Goal: Task Accomplishment & Management: Manage account settings

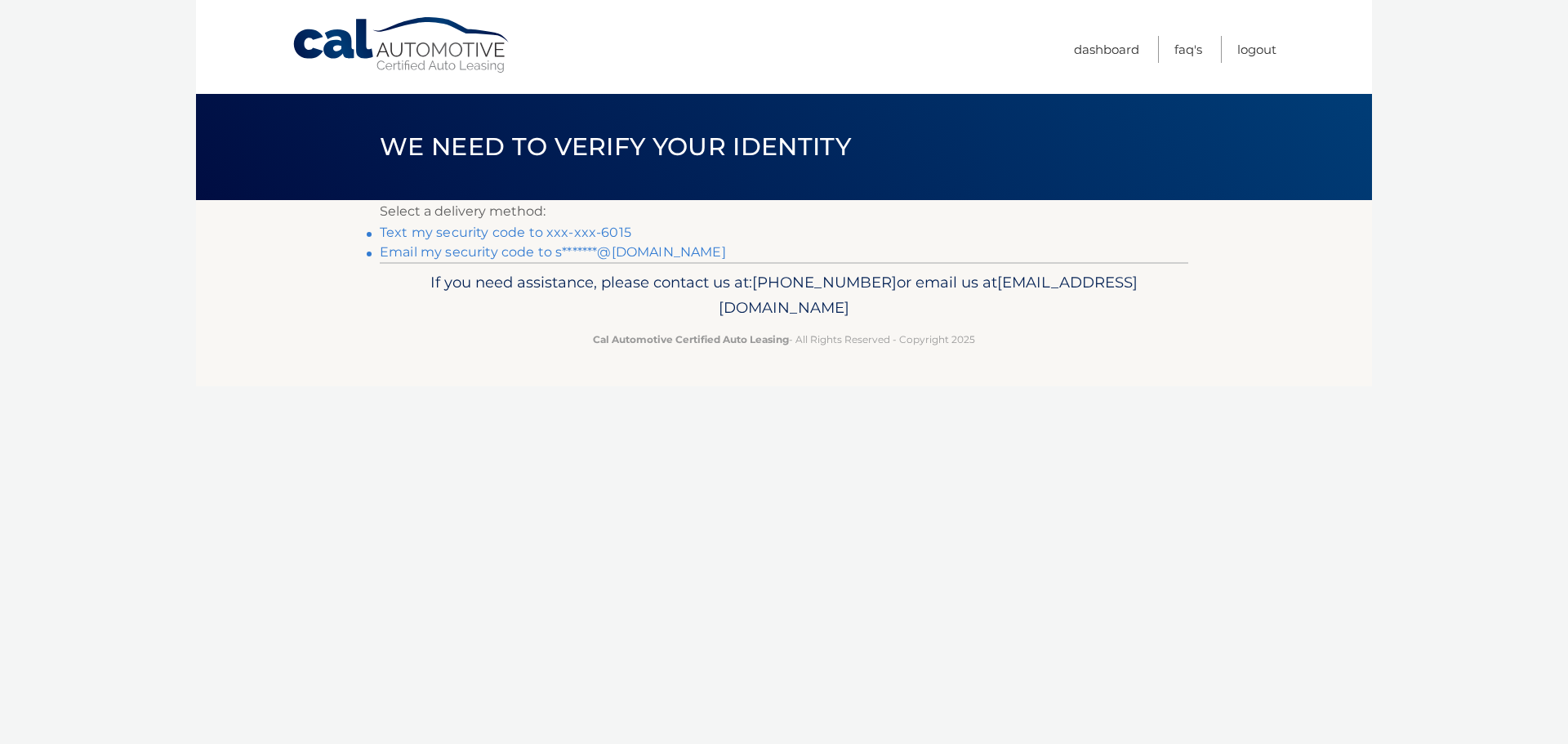
click at [454, 235] on link "Text my security code to xxx-xxx-6015" at bounding box center [506, 232] width 252 height 15
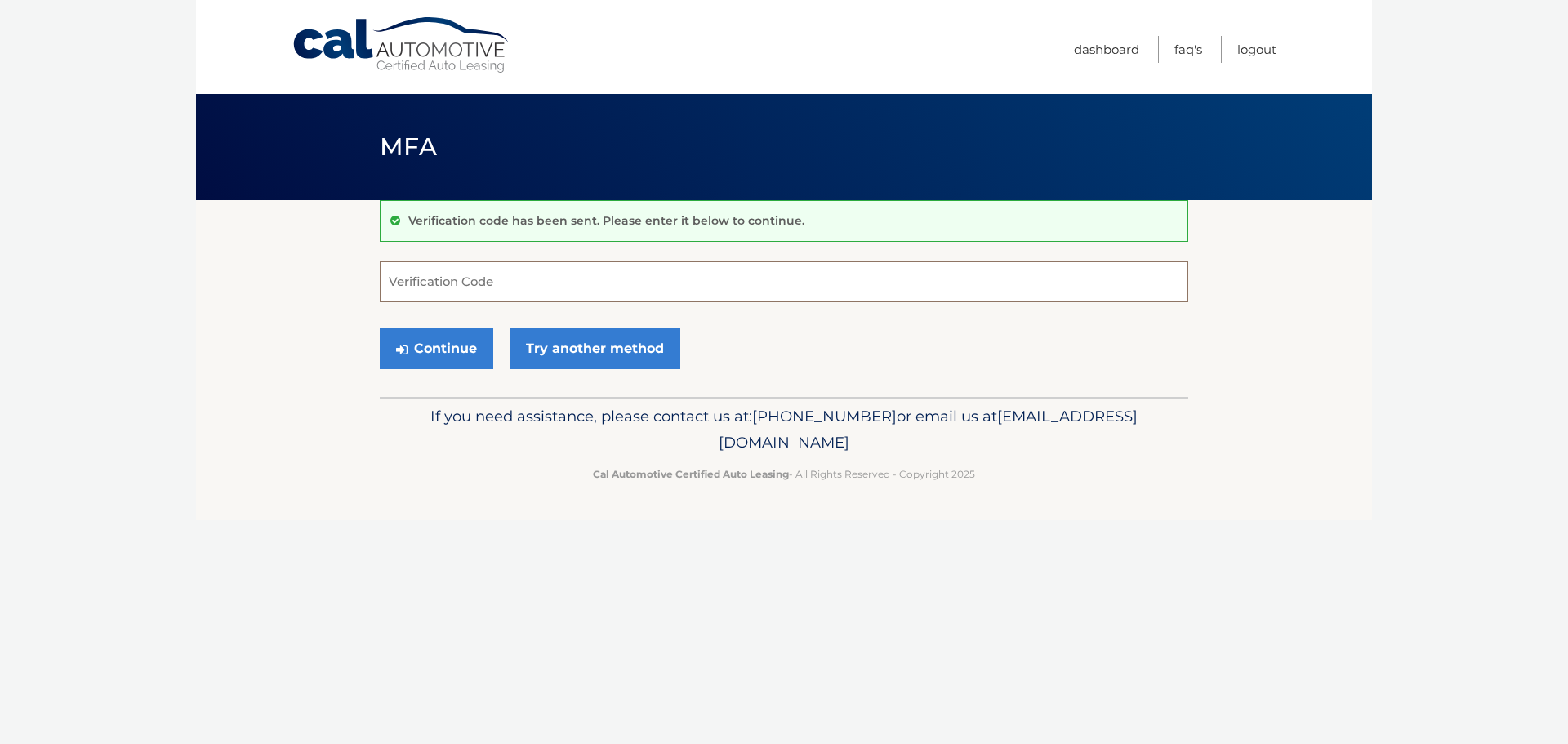
click at [445, 287] on input "Verification Code" at bounding box center [784, 281] width 809 height 40
type input "450065"
click at [439, 354] on button "Continue" at bounding box center [437, 348] width 113 height 40
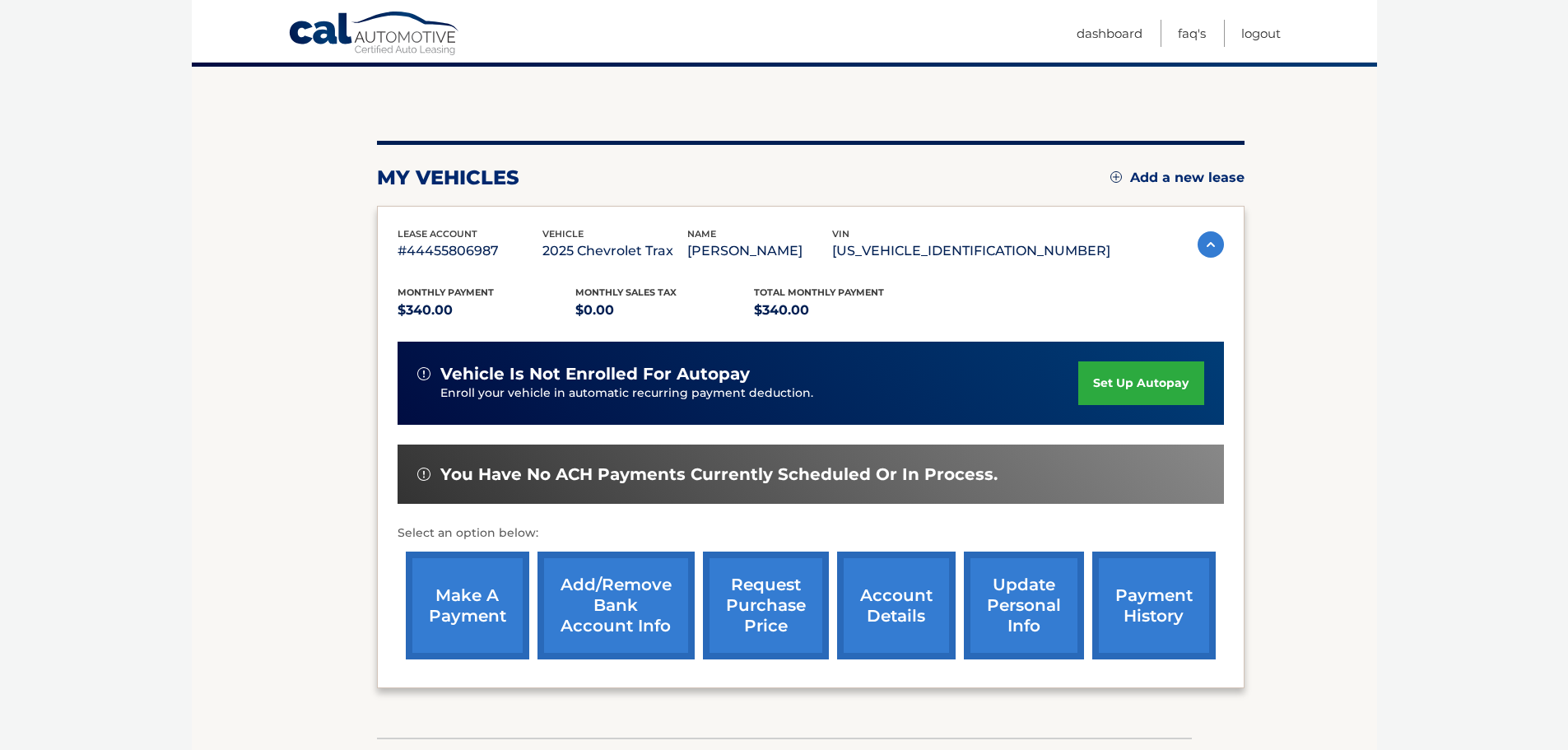
scroll to position [165, 0]
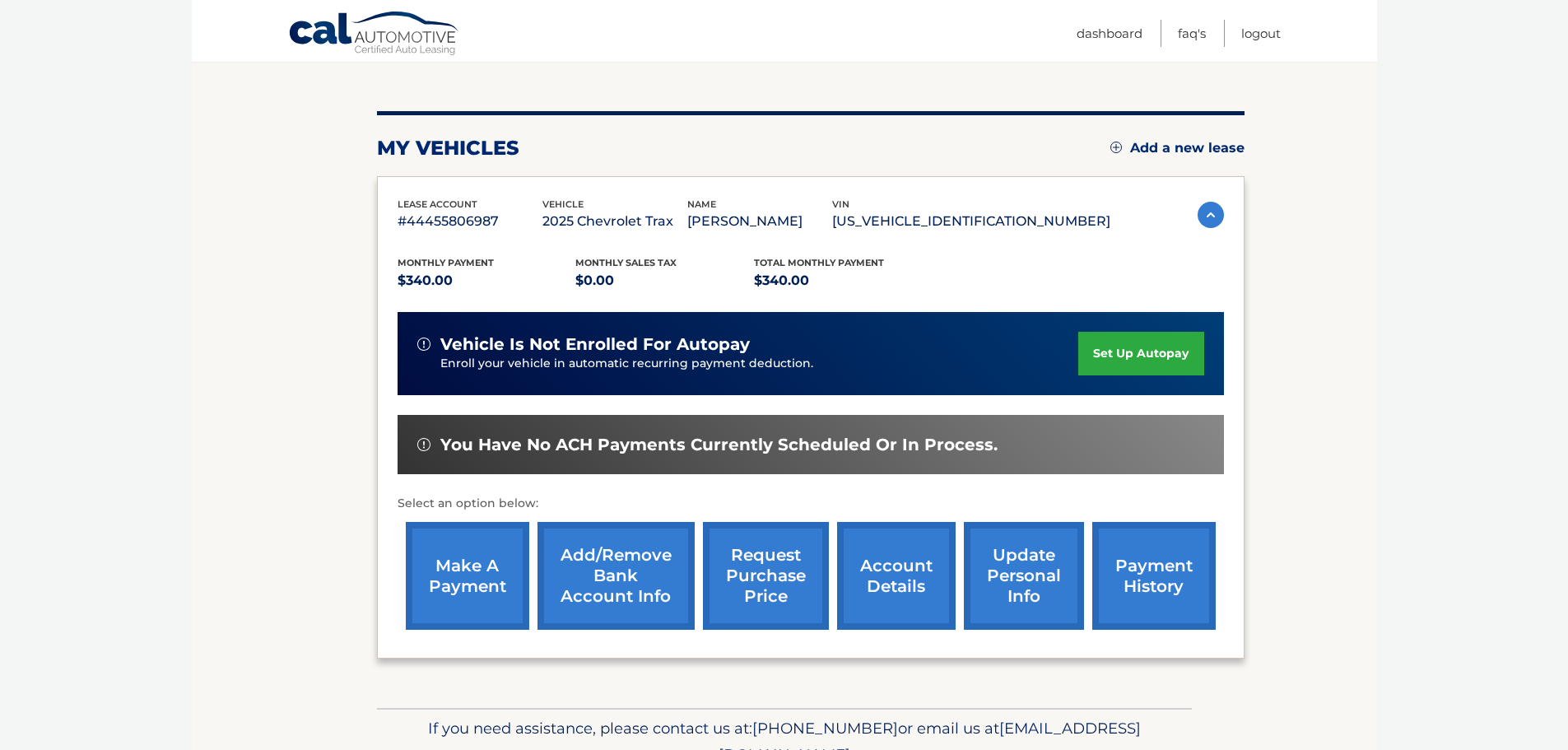
click at [466, 594] on link "make a payment" at bounding box center [467, 575] width 123 height 108
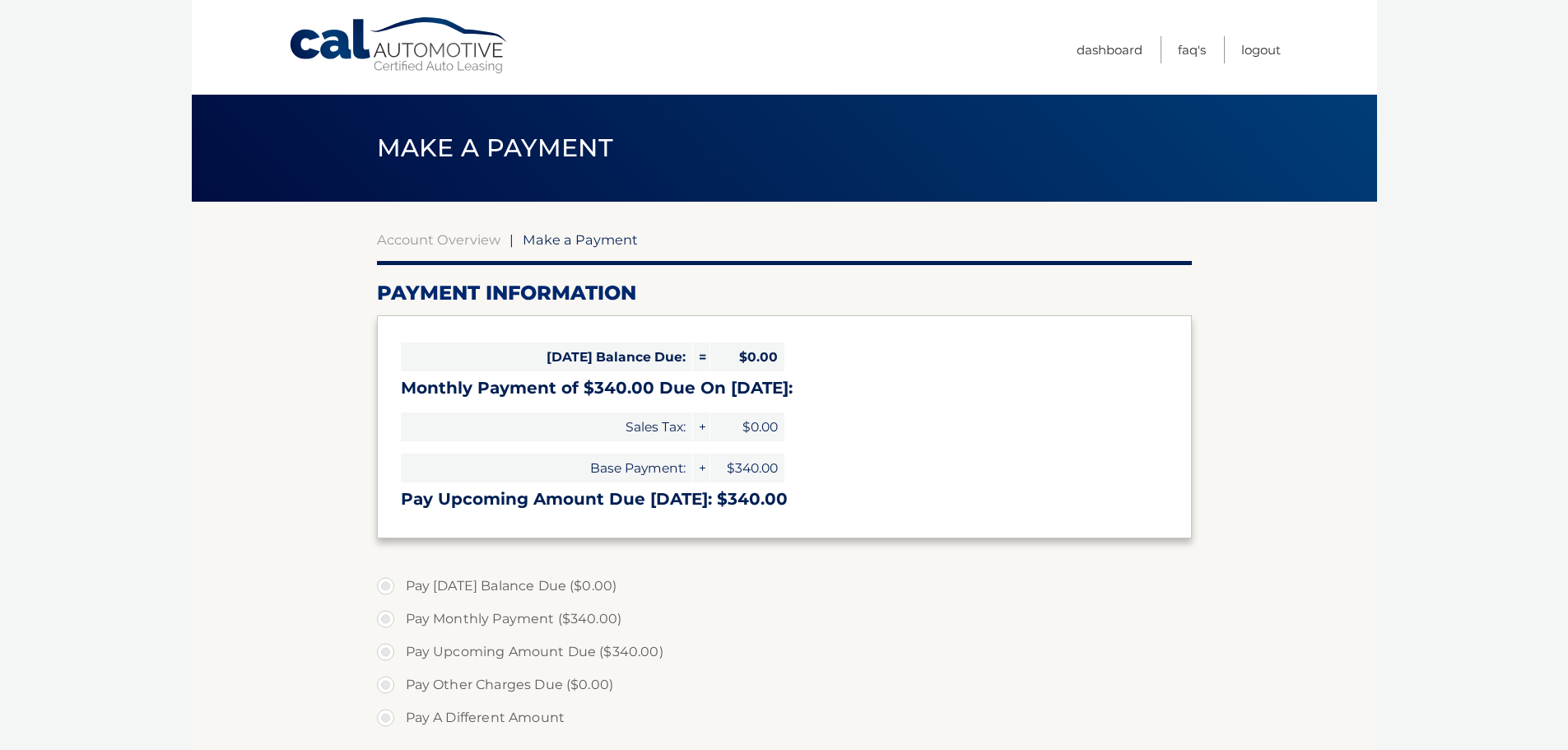
select select "NTE2ZjUyMWItZWRkZi00NmZkLTkwYTktNWE1OWJiN2U3NDY4"
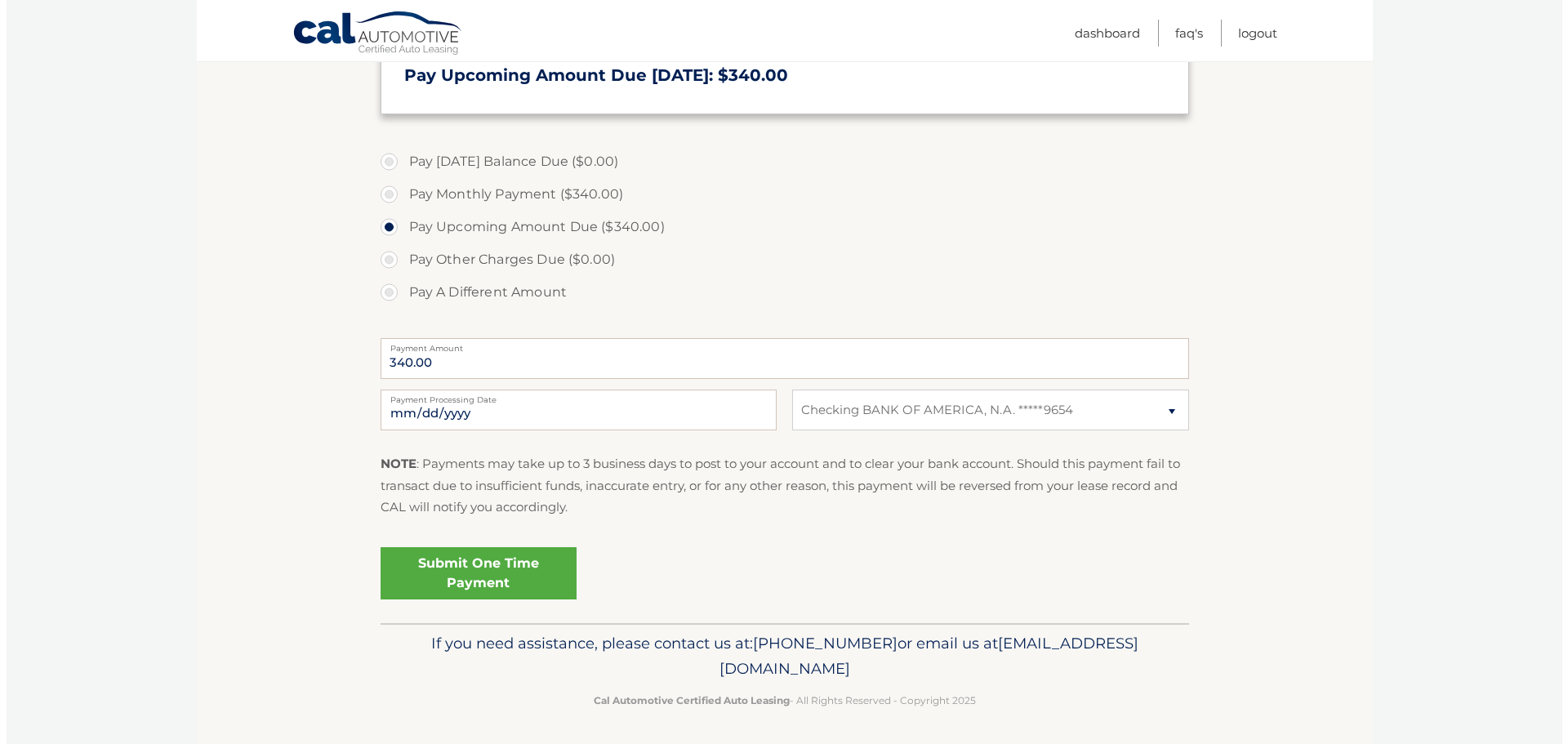
scroll to position [423, 0]
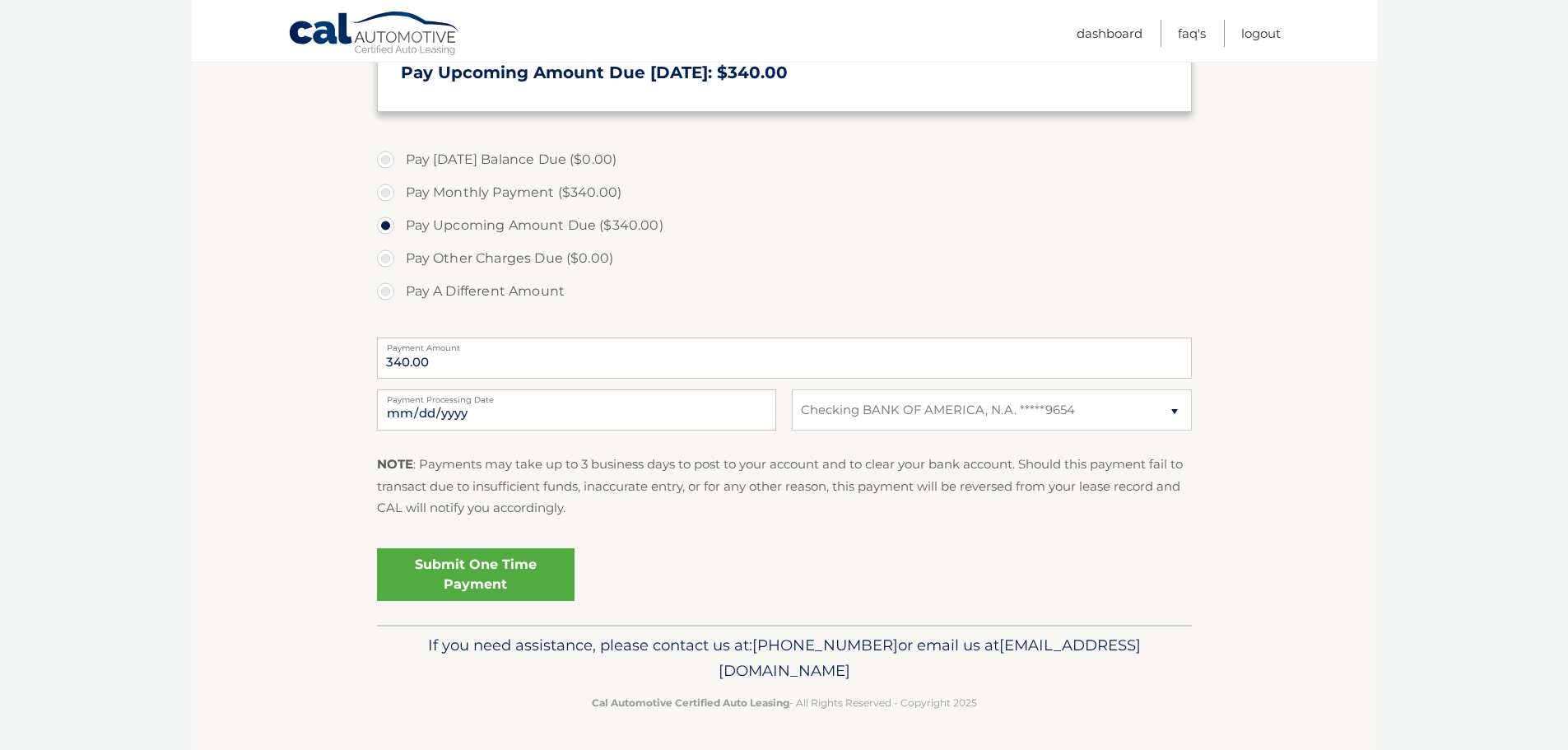
click at [502, 575] on link "Submit One Time Payment" at bounding box center [475, 574] width 197 height 53
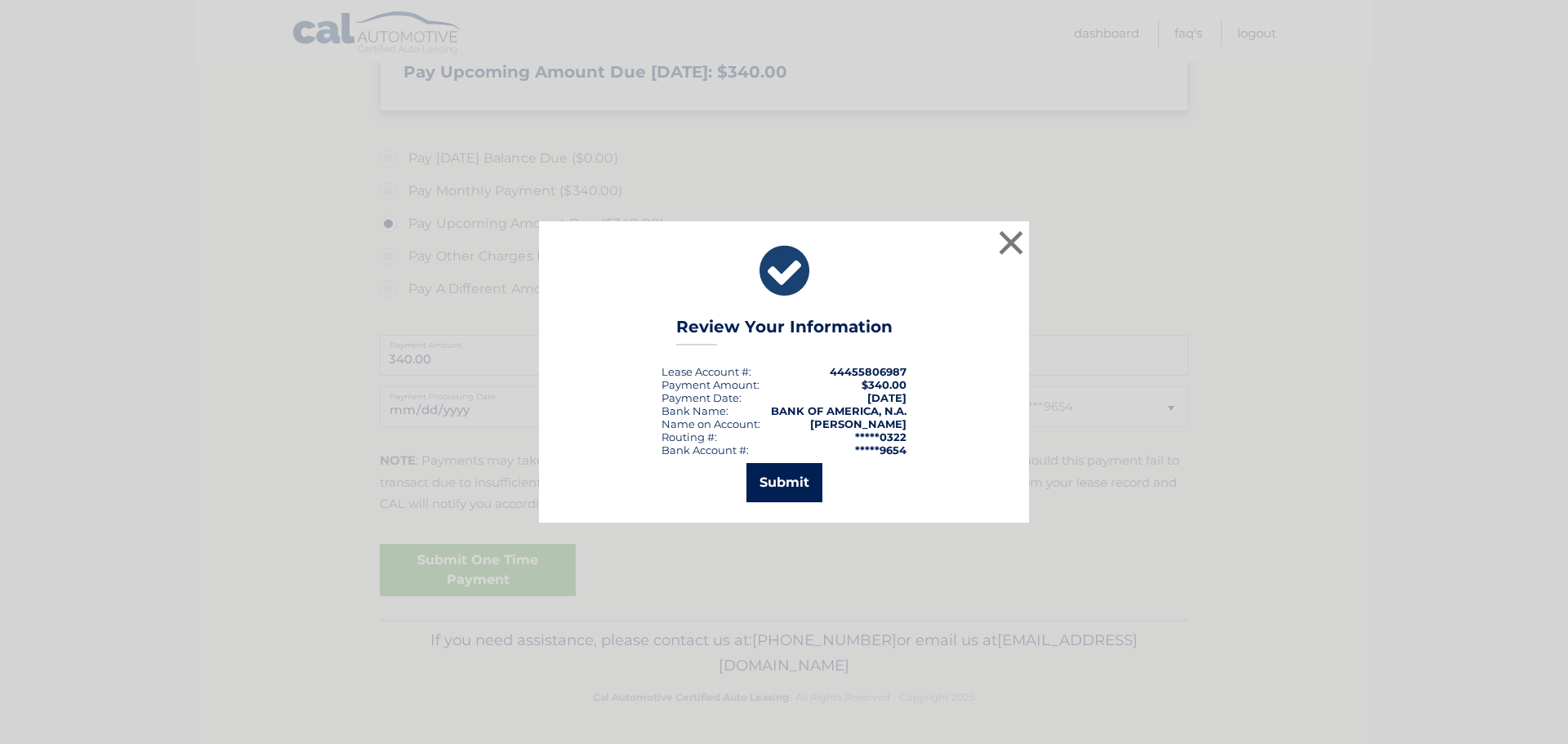
click at [795, 478] on button "Submit" at bounding box center [784, 483] width 76 height 40
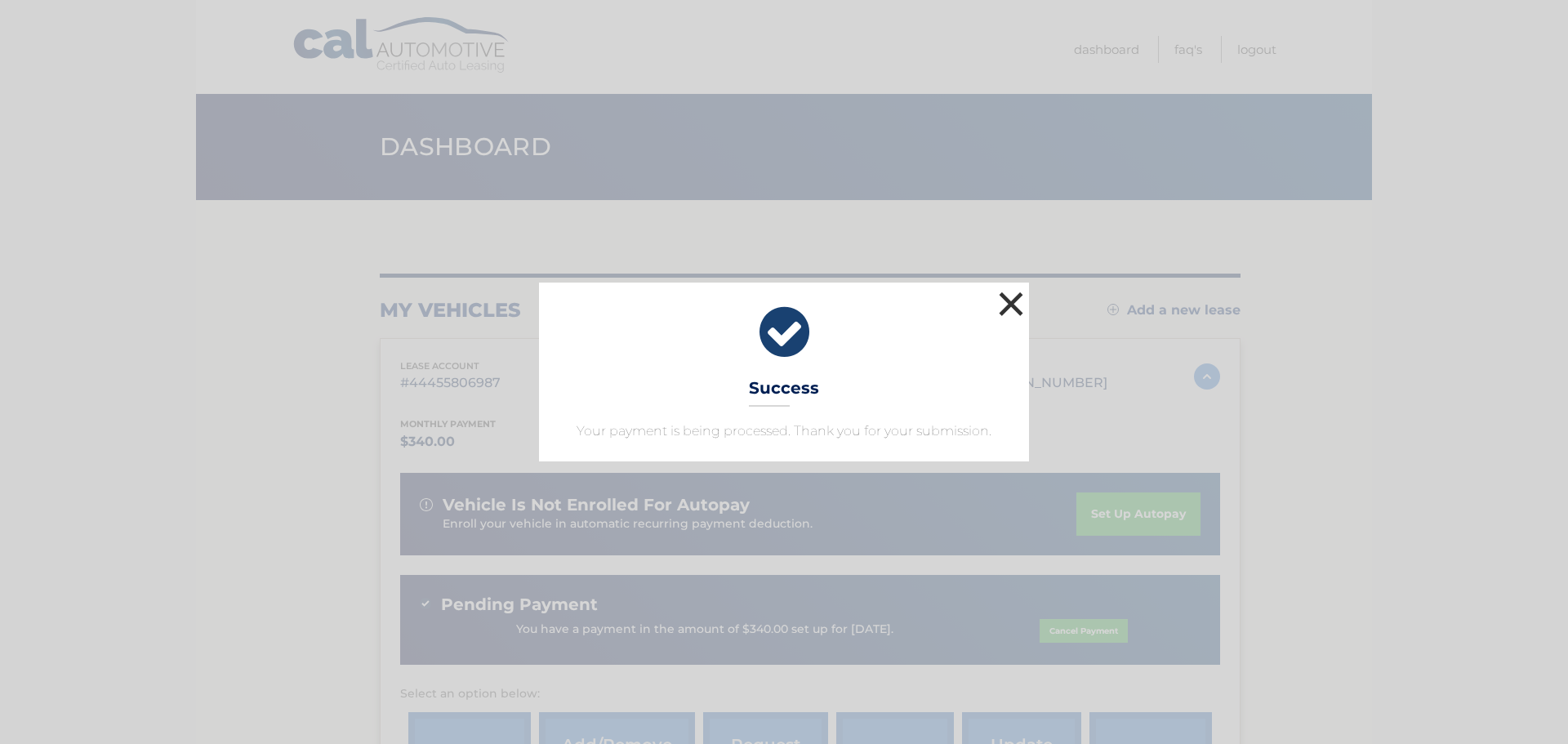
click at [1014, 298] on button "×" at bounding box center [1011, 304] width 32 height 32
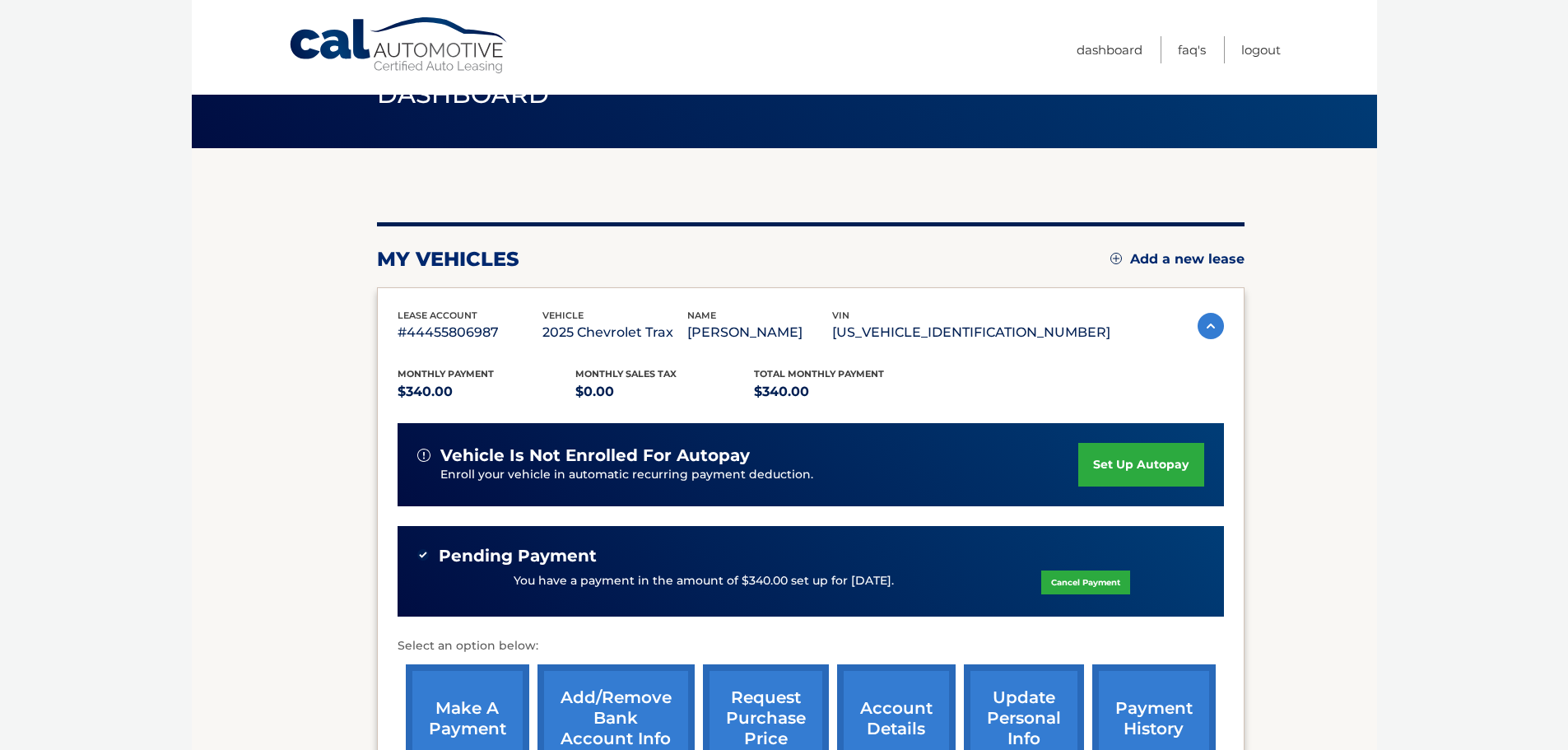
scroll to position [82, 0]
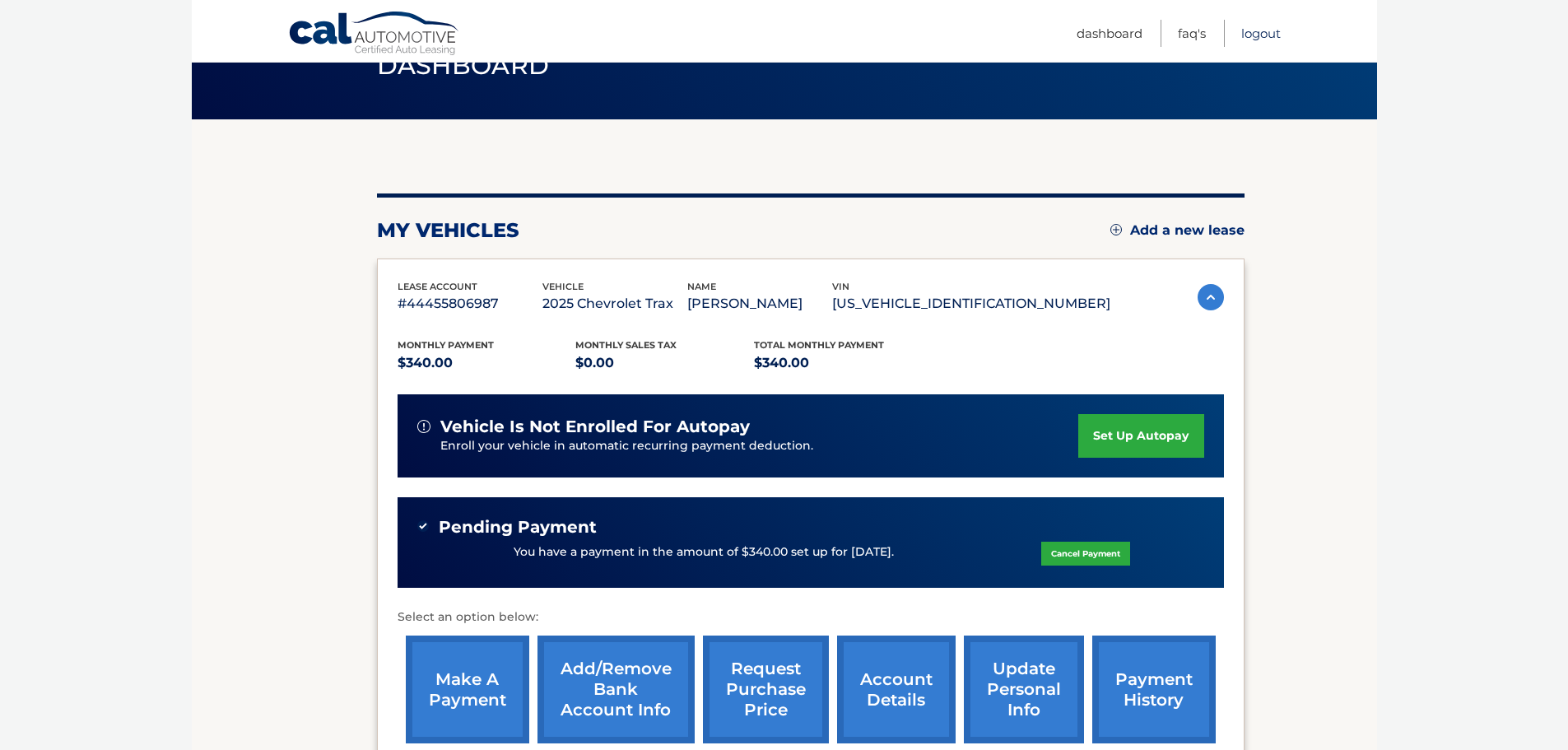
click at [1245, 32] on link "Logout" at bounding box center [1261, 34] width 40 height 27
